Goal: Task Accomplishment & Management: Complete application form

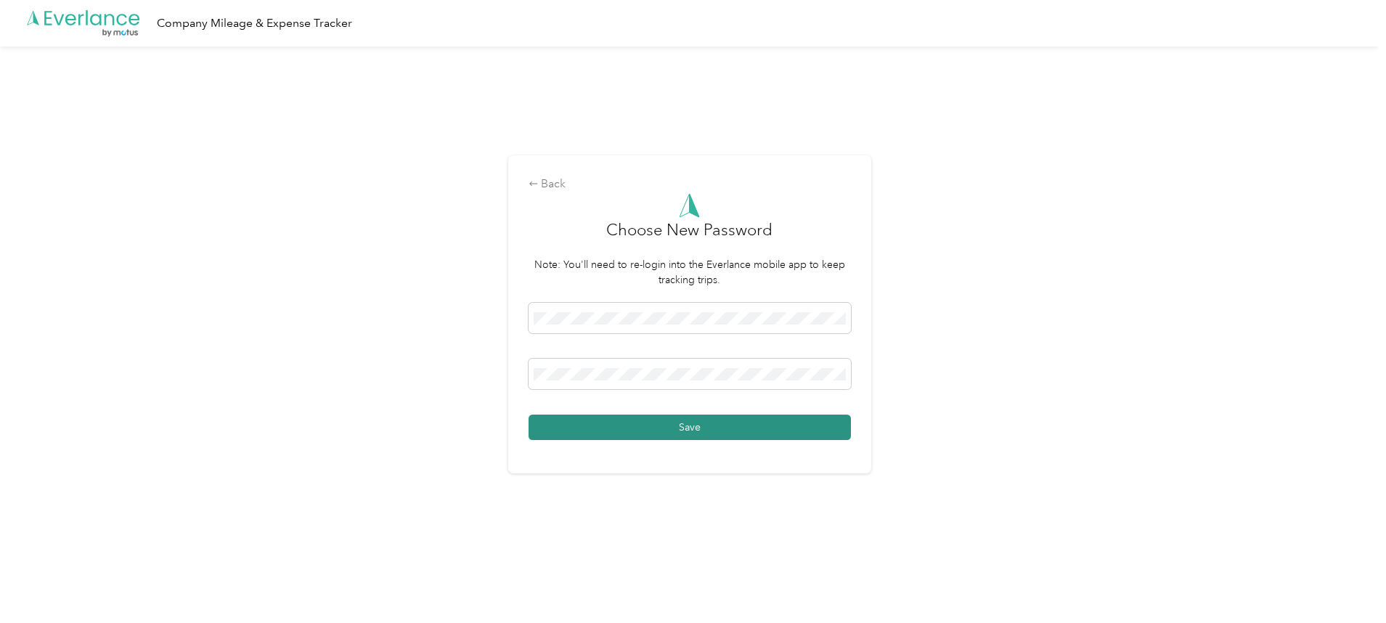
click at [675, 430] on button "Save" at bounding box center [690, 427] width 322 height 25
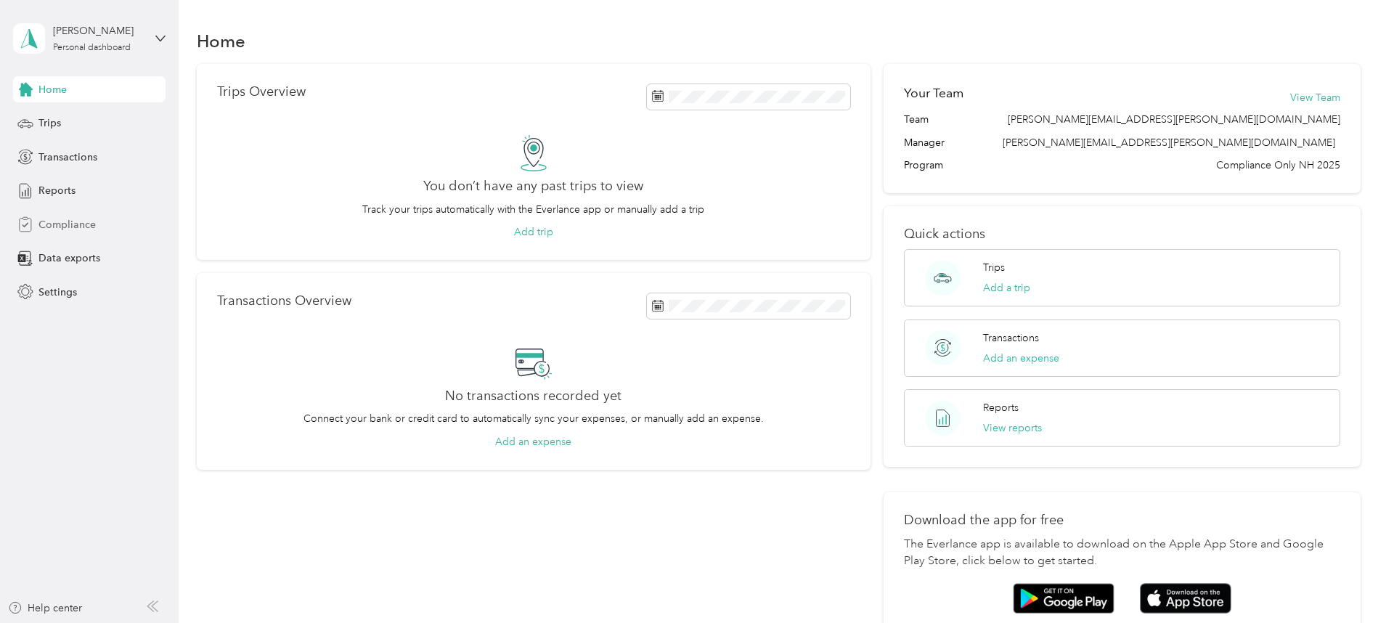
click at [73, 226] on span "Compliance" at bounding box center [66, 224] width 57 height 15
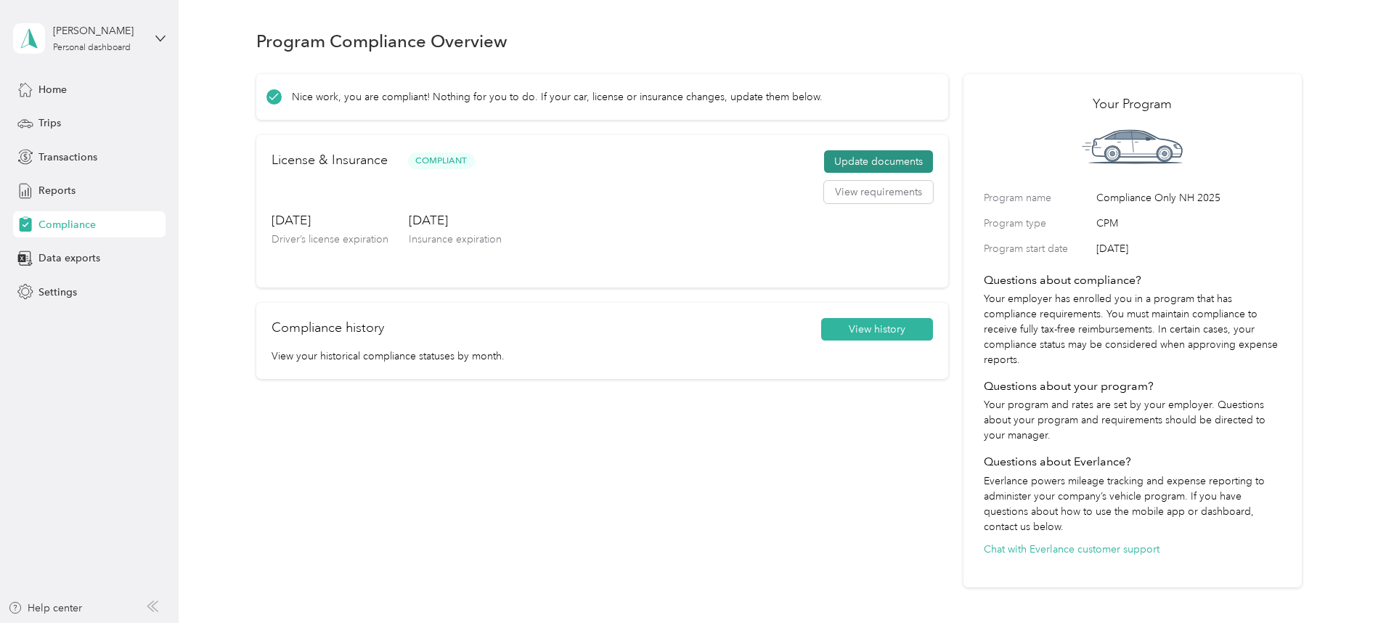
click at [824, 171] on button "Update documents" at bounding box center [878, 161] width 109 height 23
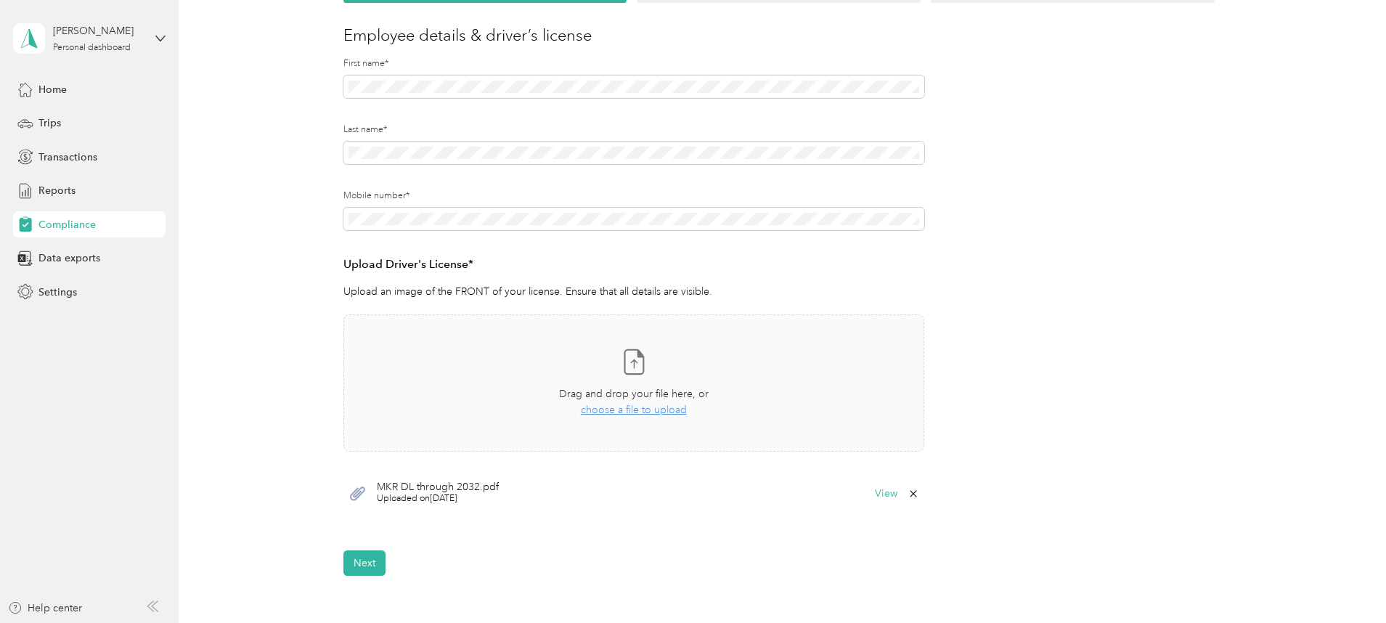
scroll to position [210, 0]
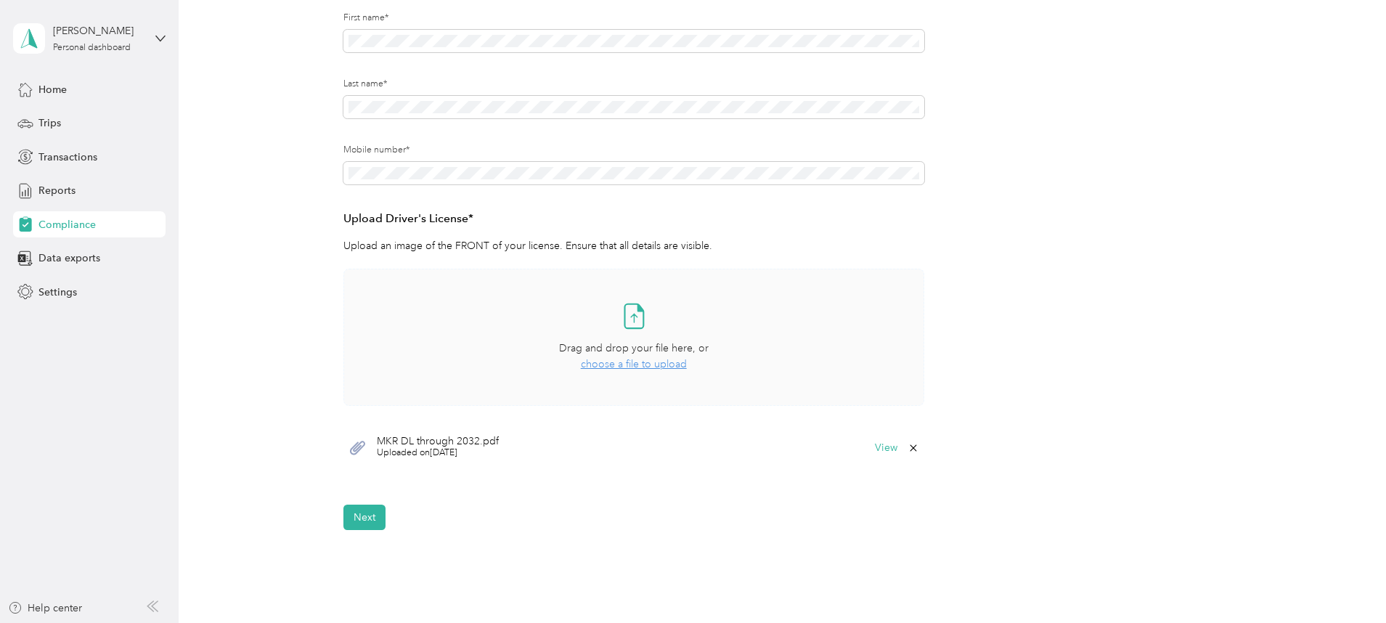
click at [635, 363] on span "choose a file to upload" at bounding box center [634, 364] width 106 height 12
click at [370, 566] on button "Next" at bounding box center [365, 561] width 42 height 25
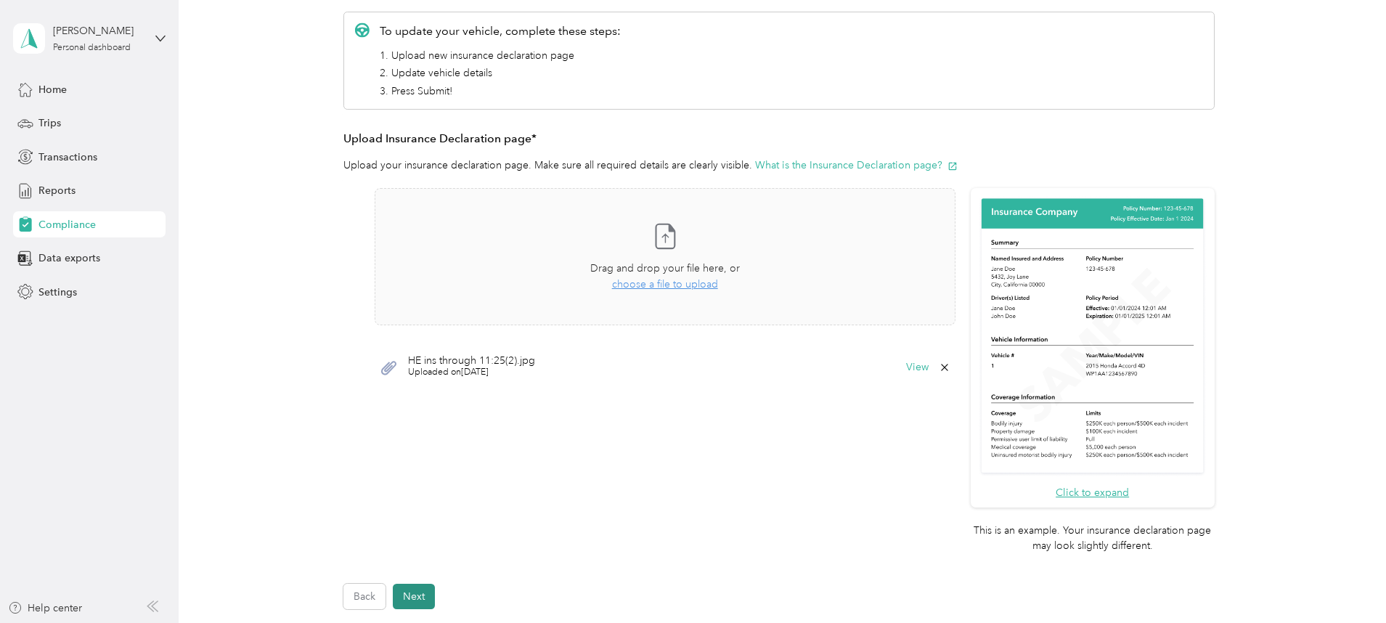
scroll to position [18, 0]
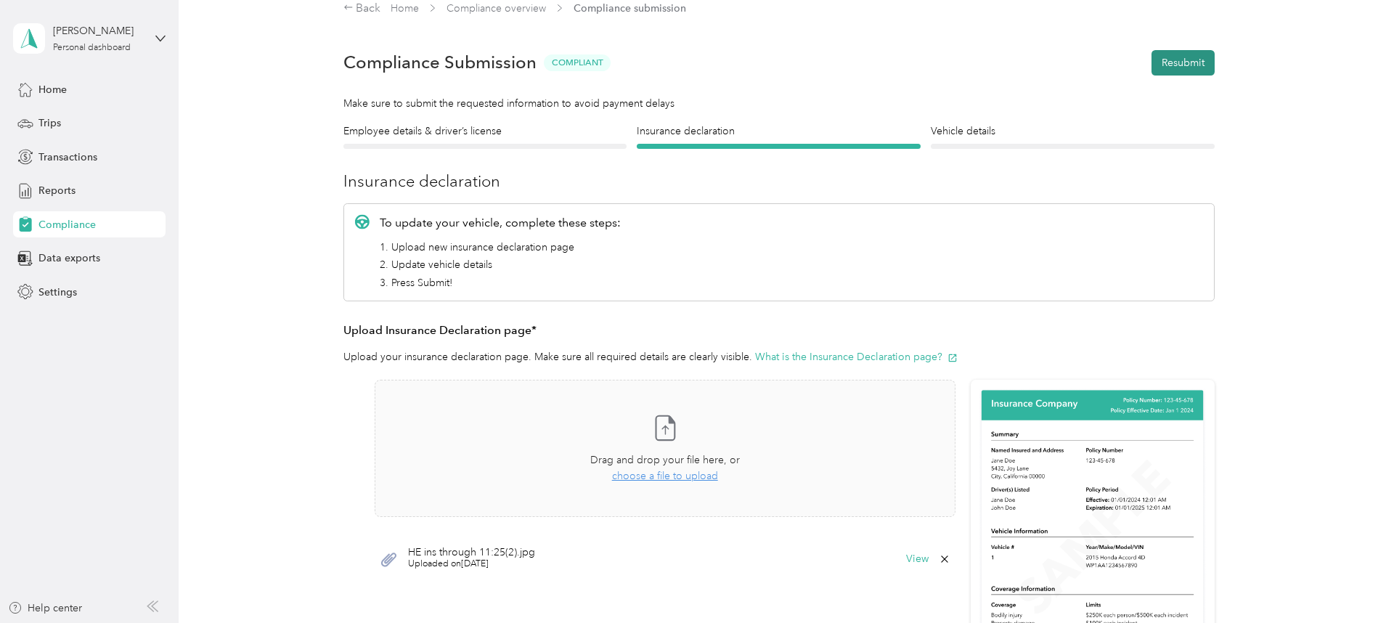
click at [1166, 68] on button "Resubmit" at bounding box center [1183, 62] width 63 height 25
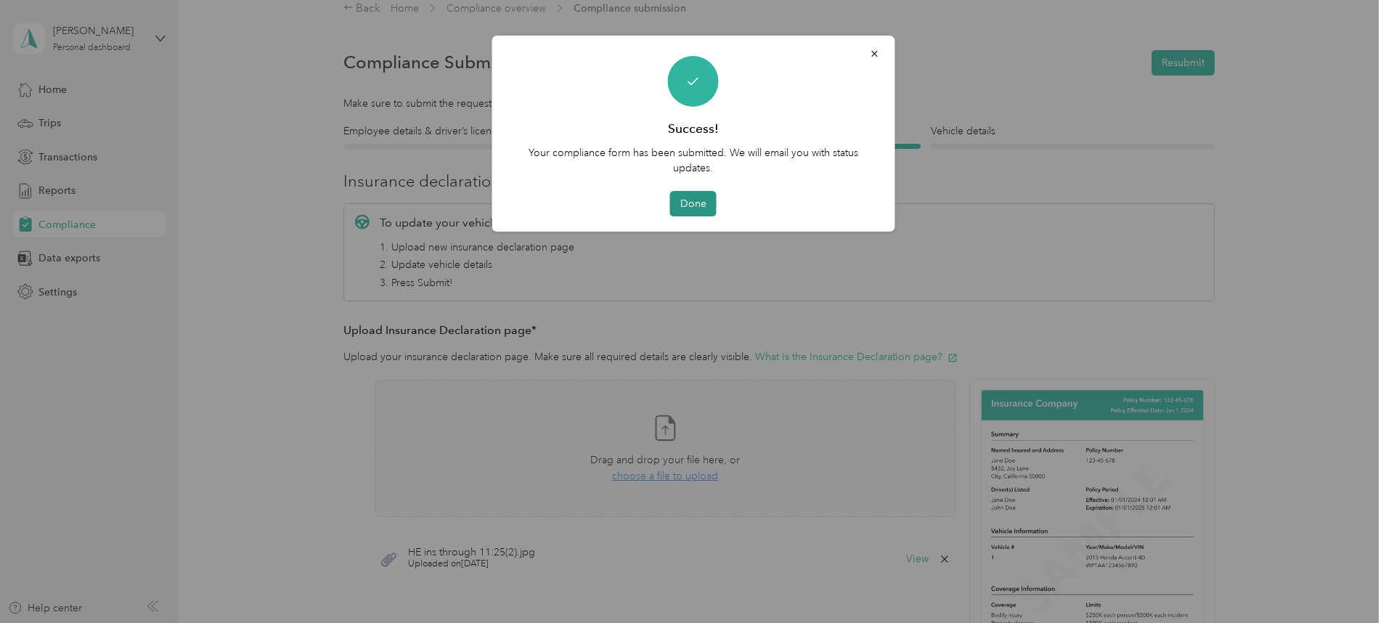
click at [704, 205] on button "Done" at bounding box center [693, 203] width 46 height 25
